Goal: Task Accomplishment & Management: Use online tool/utility

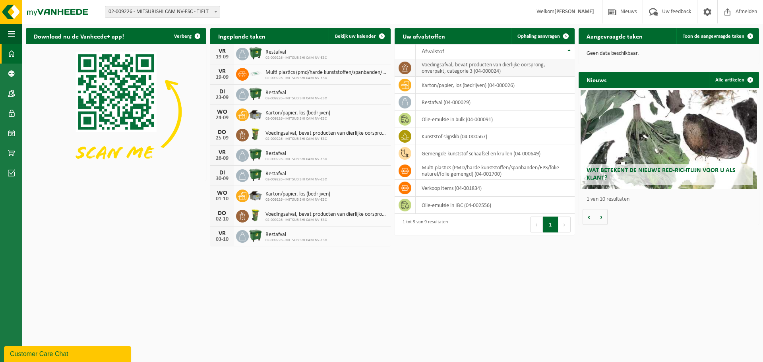
drag, startPoint x: 543, startPoint y: 34, endPoint x: 422, endPoint y: 64, distance: 124.5
click at [543, 34] on span "Ophaling aanvragen" at bounding box center [538, 36] width 43 height 5
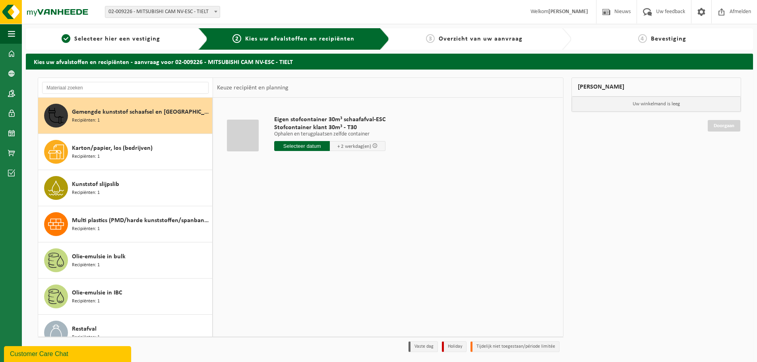
click at [103, 116] on span "Gemengde kunststof schaafsel en [GEOGRAPHIC_DATA]" at bounding box center [141, 112] width 138 height 10
click at [309, 145] on input "text" at bounding box center [302, 146] width 56 height 10
click at [281, 229] on div "22" at bounding box center [281, 229] width 14 height 13
type input "Van 2025-09-22"
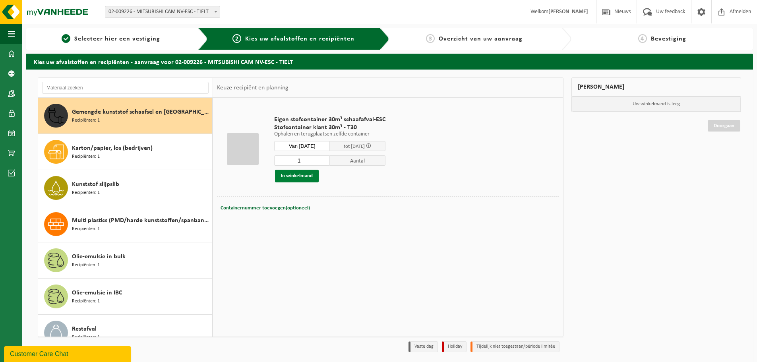
click at [299, 175] on button "In winkelmand" at bounding box center [297, 176] width 44 height 13
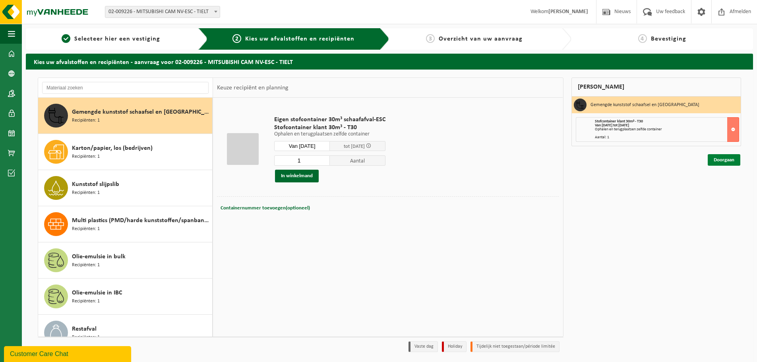
click at [721, 163] on link "Doorgaan" at bounding box center [723, 160] width 33 height 12
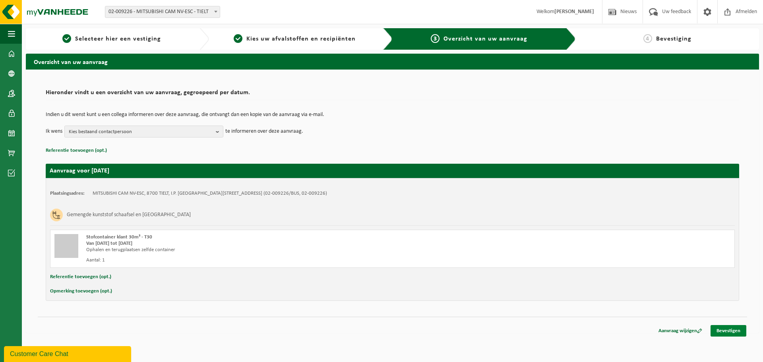
click at [723, 331] on link "Bevestigen" at bounding box center [728, 331] width 36 height 12
